Goal: Task Accomplishment & Management: Manage account settings

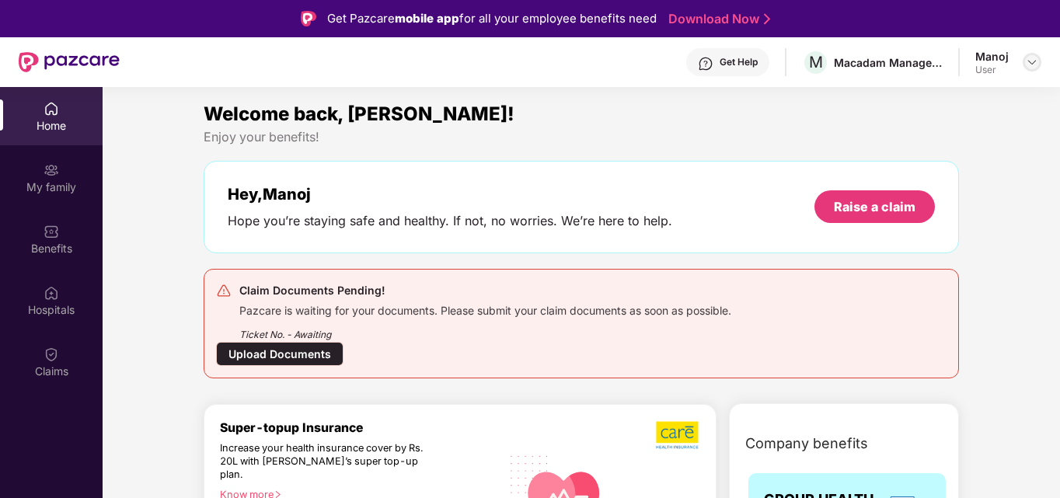
click at [1024, 61] on div at bounding box center [1032, 62] width 19 height 19
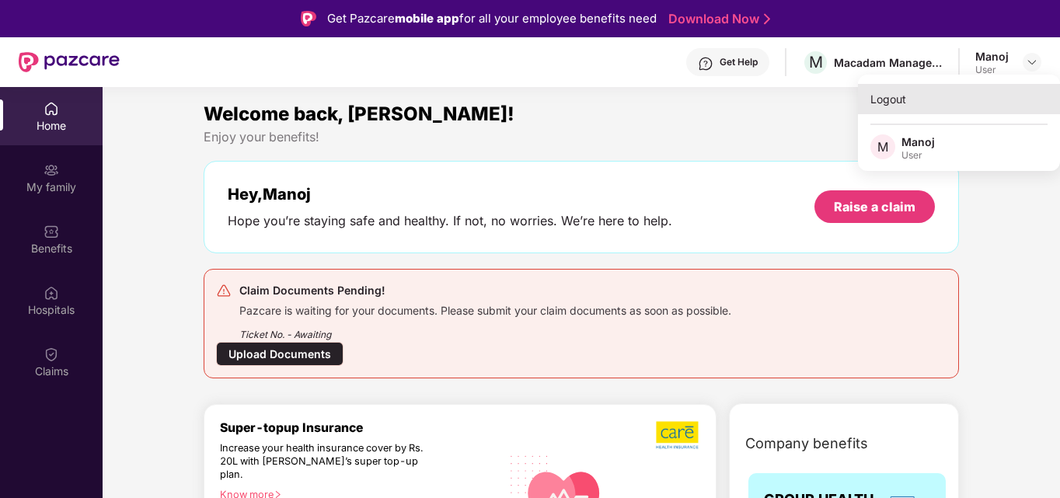
click at [883, 95] on div "Logout" at bounding box center [959, 99] width 202 height 30
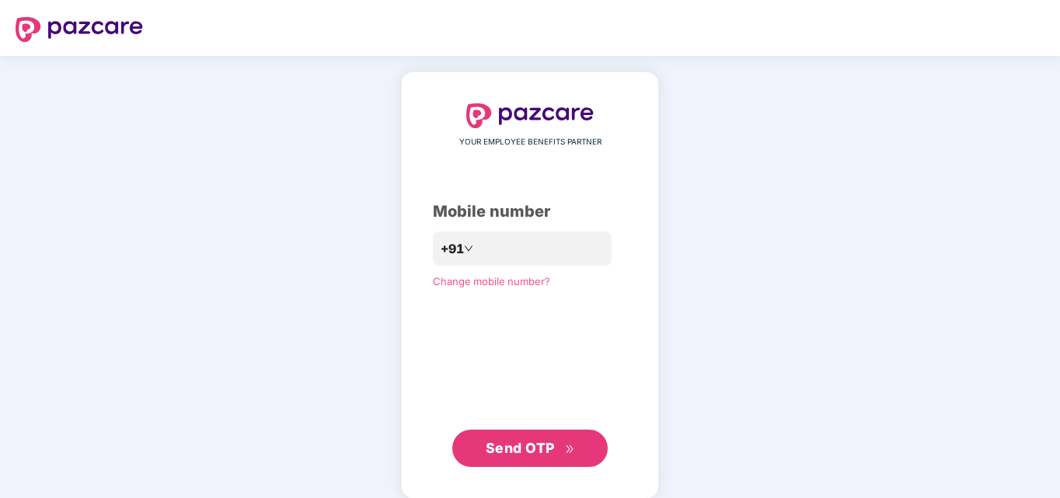
click at [475, 230] on div "YOUR EMPLOYEE BENEFITS PARTNER Mobile number +91 Change mobile number? Send OTP" at bounding box center [530, 285] width 194 height 364
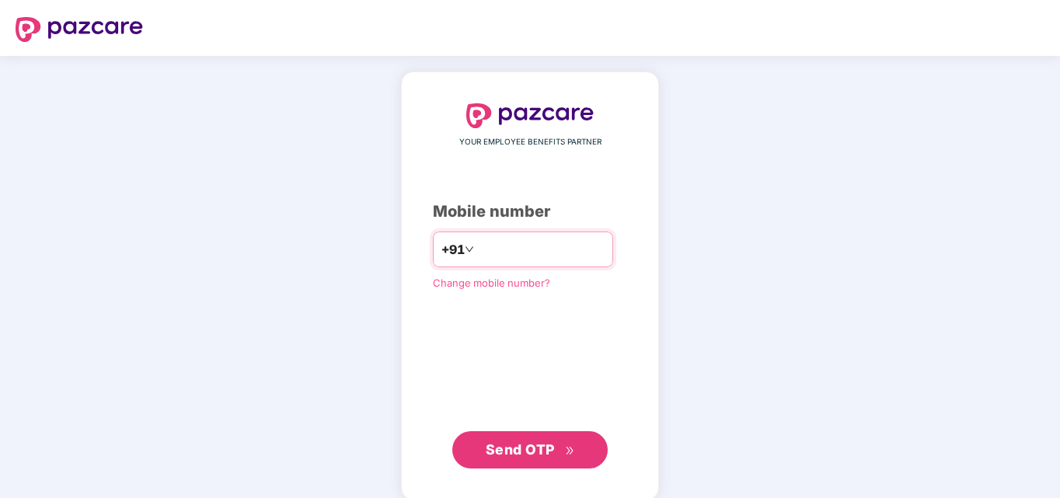
click at [493, 246] on input "number" at bounding box center [540, 249] width 127 height 25
type input "**********"
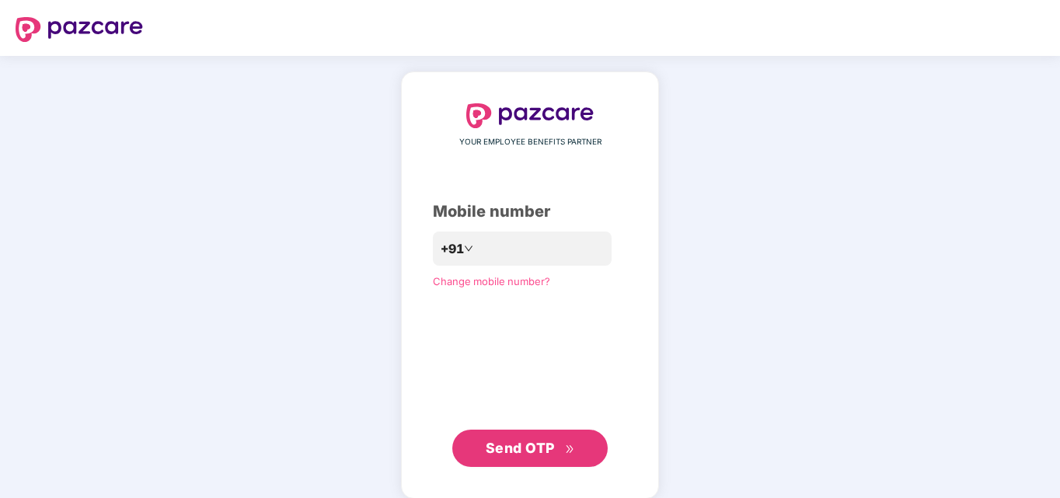
click at [570, 455] on span "Send OTP" at bounding box center [530, 448] width 89 height 22
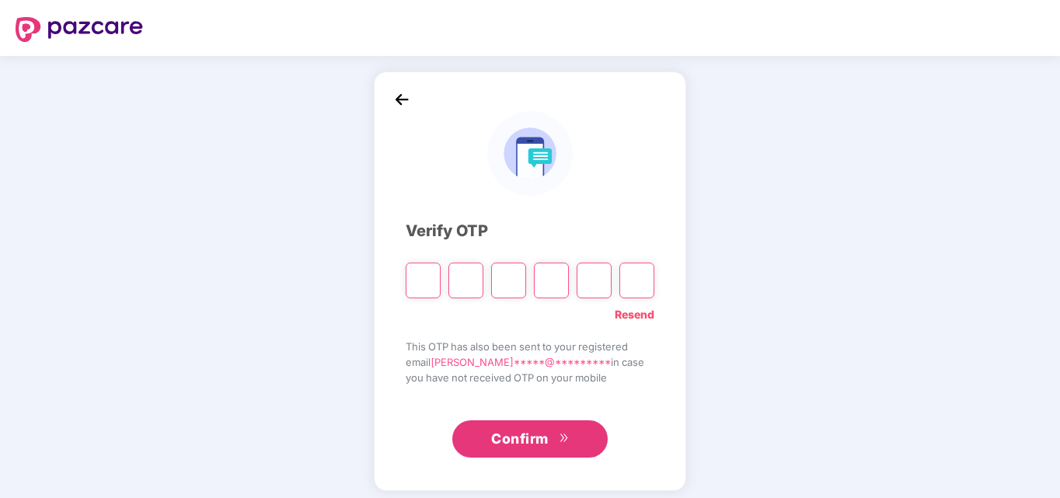
type input "*"
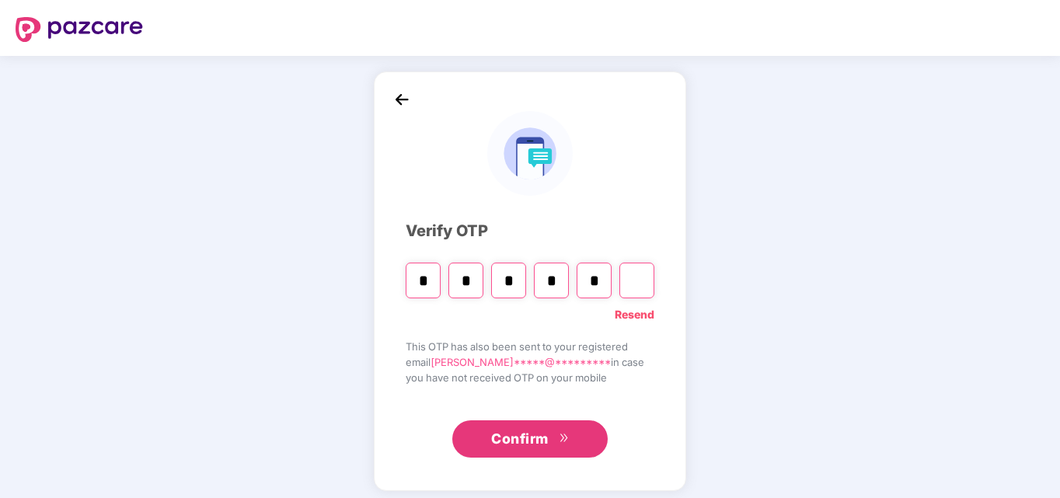
type input "*"
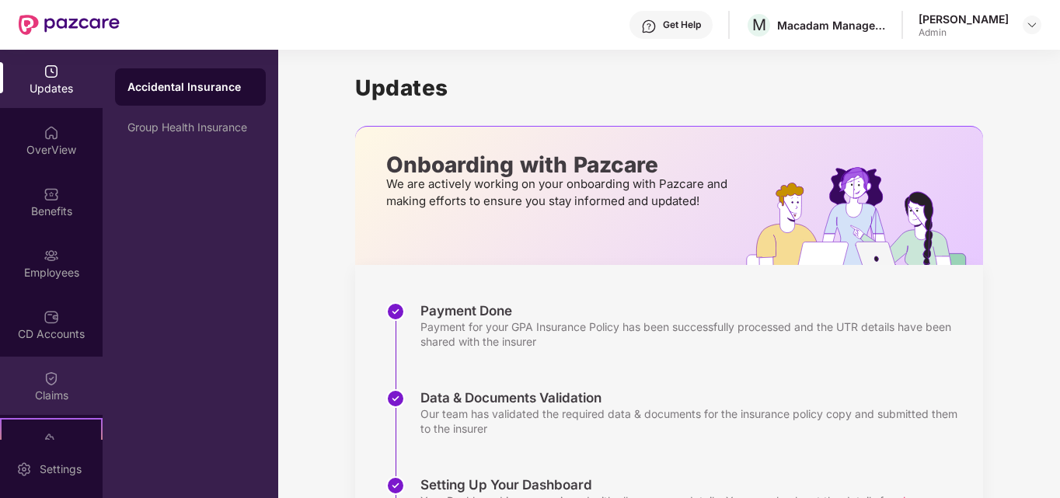
click at [35, 385] on div "Claims" at bounding box center [51, 386] width 103 height 58
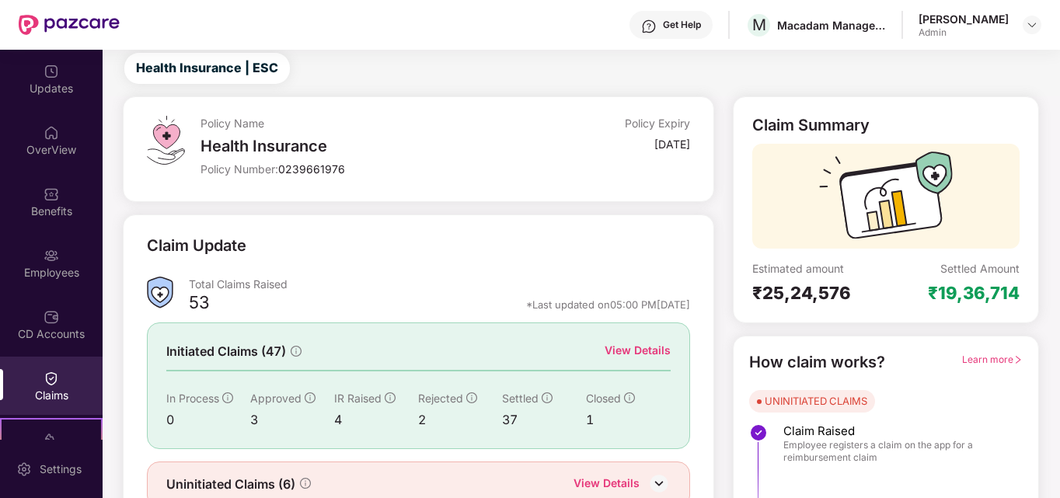
scroll to position [110, 0]
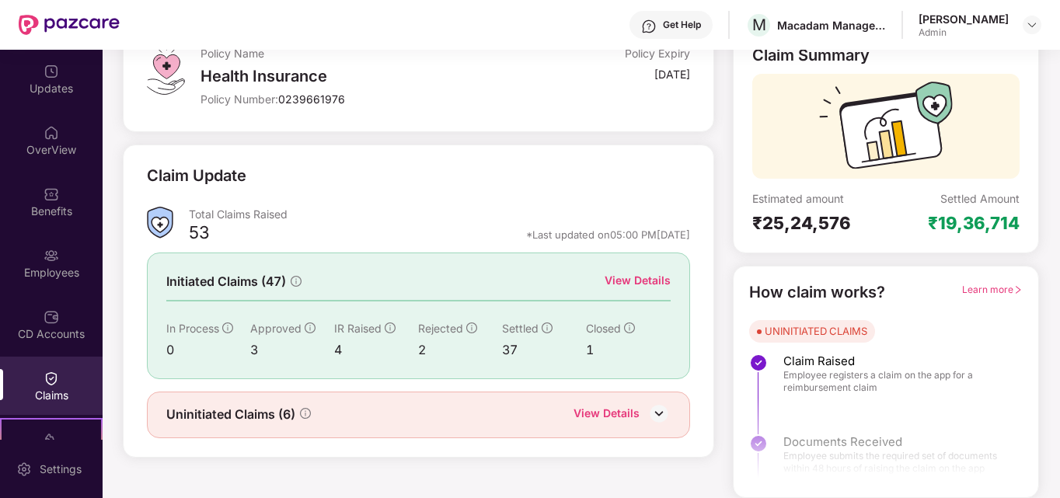
click at [650, 277] on div "View Details" at bounding box center [638, 280] width 66 height 17
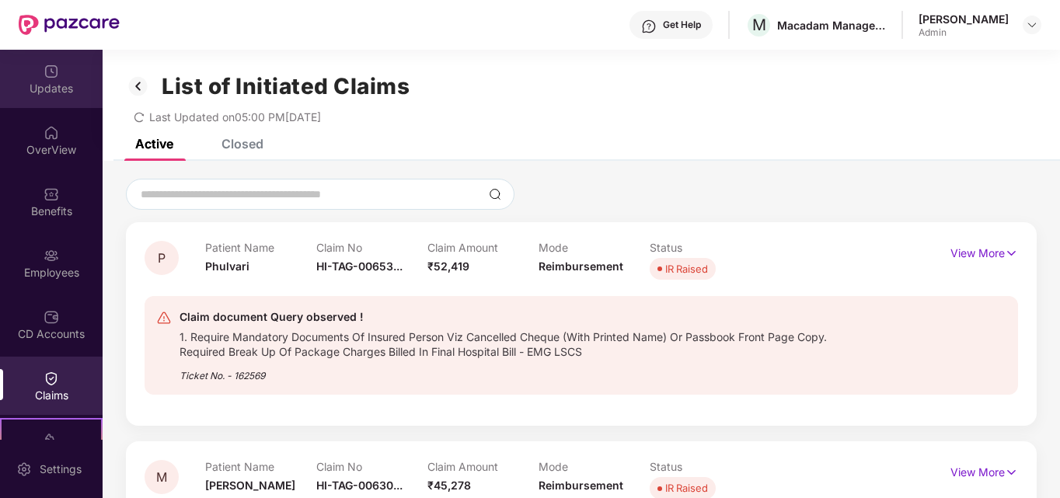
click at [47, 75] on img at bounding box center [52, 72] width 16 height 16
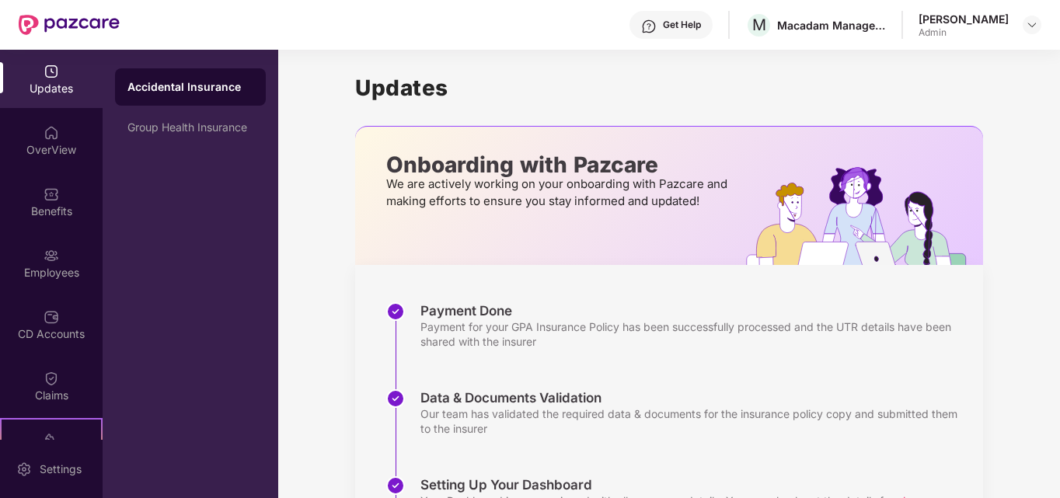
click at [62, 26] on img at bounding box center [69, 25] width 101 height 20
click at [37, 164] on div "OverView" at bounding box center [51, 140] width 103 height 58
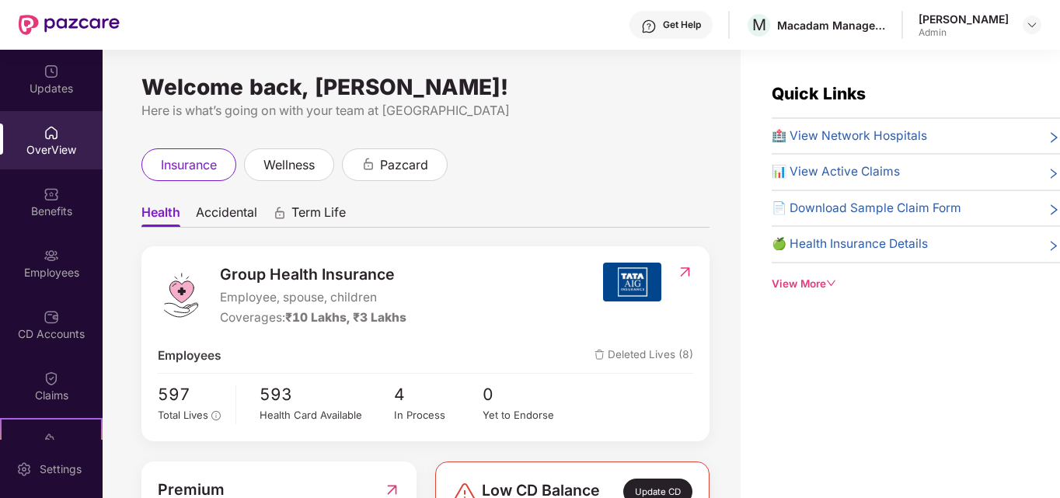
click at [854, 204] on span "📄 Download Sample Claim Form" at bounding box center [867, 208] width 190 height 19
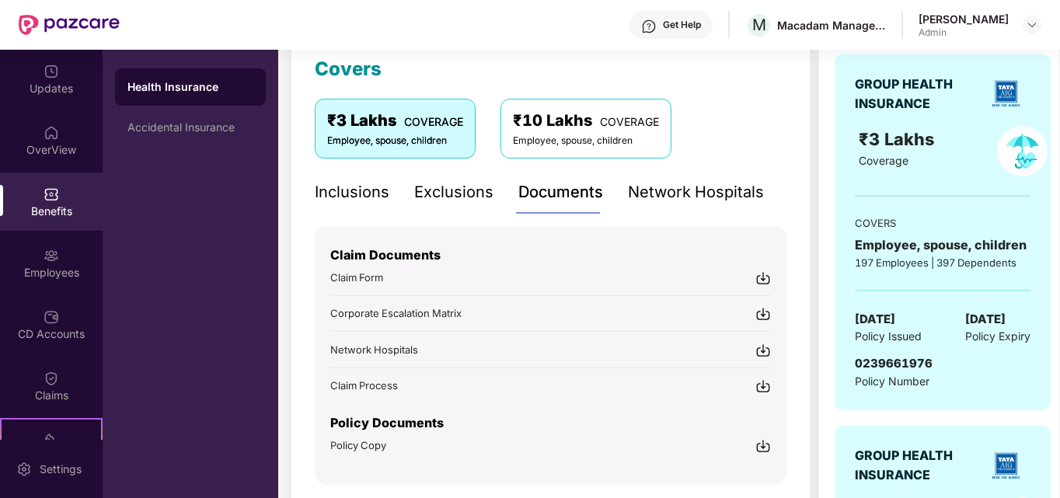
scroll to position [388, 0]
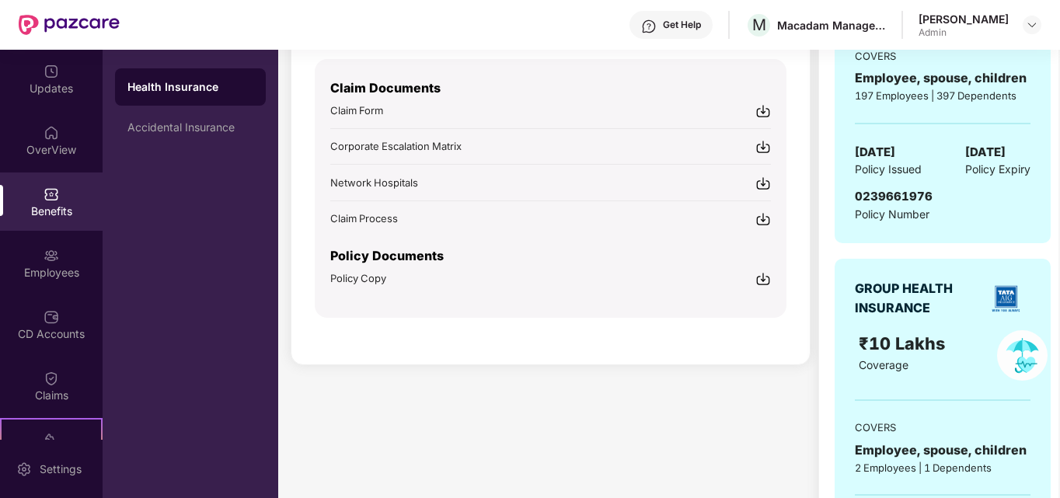
click at [765, 112] on img at bounding box center [763, 111] width 16 height 16
click at [82, 23] on img at bounding box center [69, 25] width 101 height 20
click at [55, 284] on div "Employees" at bounding box center [51, 263] width 103 height 58
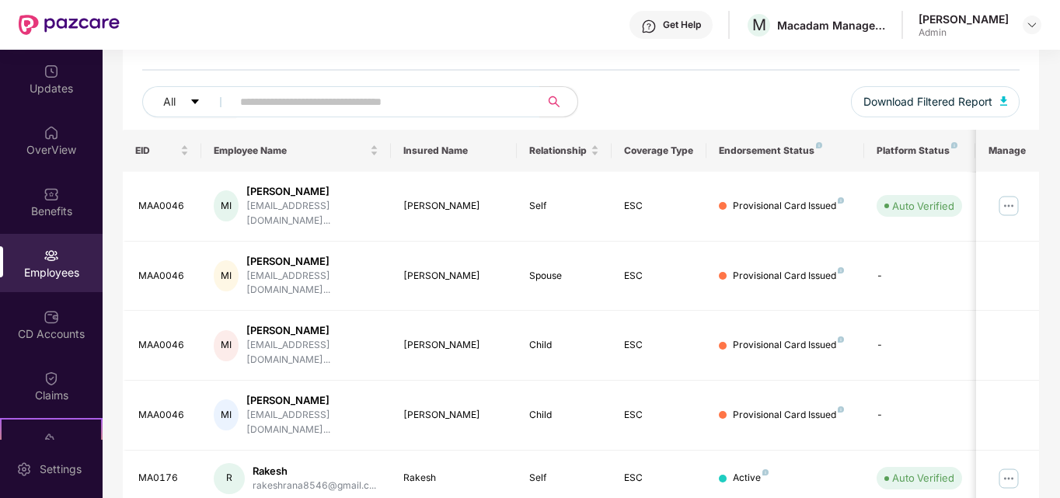
scroll to position [388, 0]
